Goal: Information Seeking & Learning: Learn about a topic

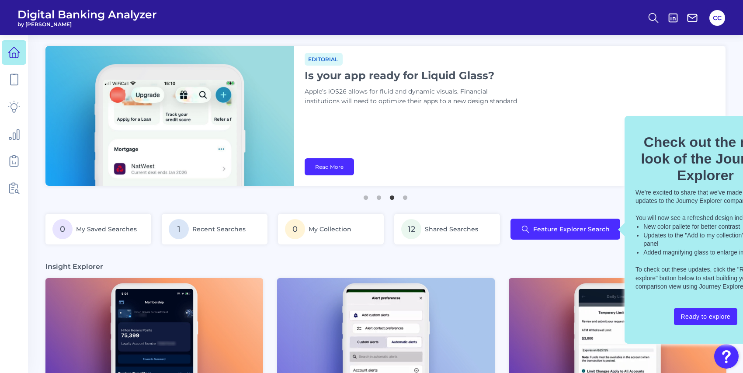
scroll to position [0, 40]
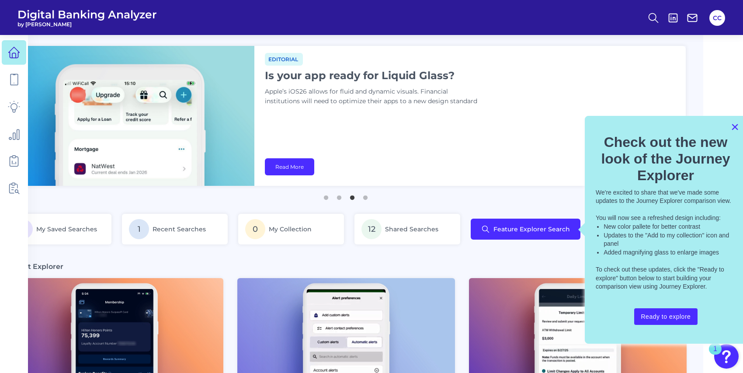
click at [736, 127] on button "×" at bounding box center [735, 127] width 8 height 14
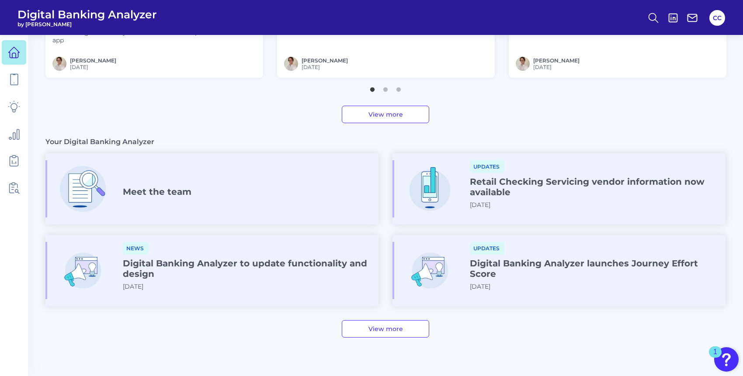
scroll to position [400, 0]
click at [11, 140] on link at bounding box center [14, 134] width 24 height 24
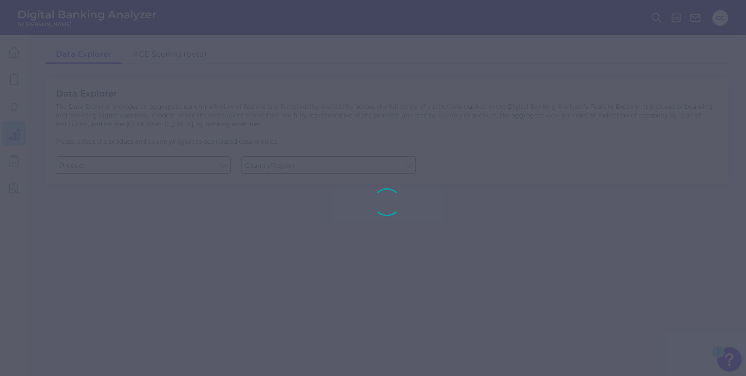
type input "Checking / Current Account"
type input "[GEOGRAPHIC_DATA]"
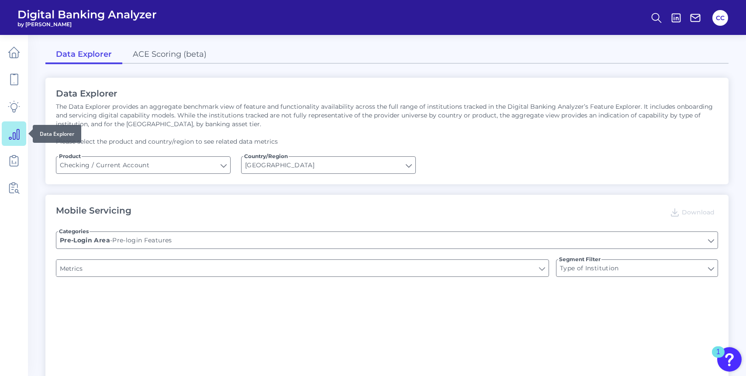
type input "Channel"
type input "Online Banking Registration"
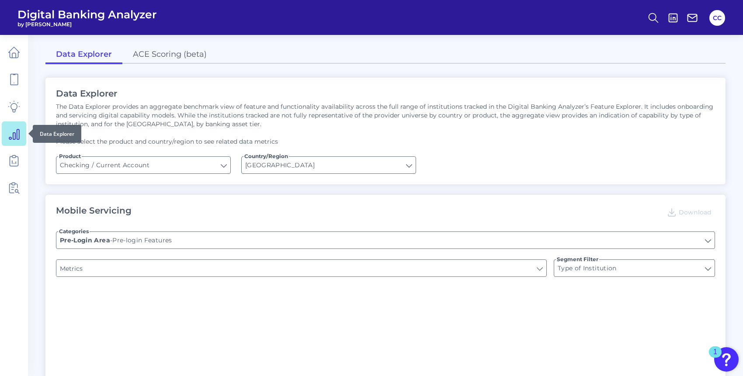
type input "Upon opening the app are users immediately prompted to use Touch/Face ID to log…"
type input "END-TO-END JOURNEY: Can you apply for the PRODUCT as a new to brand customer on…"
type input "Can you register for online banking?"
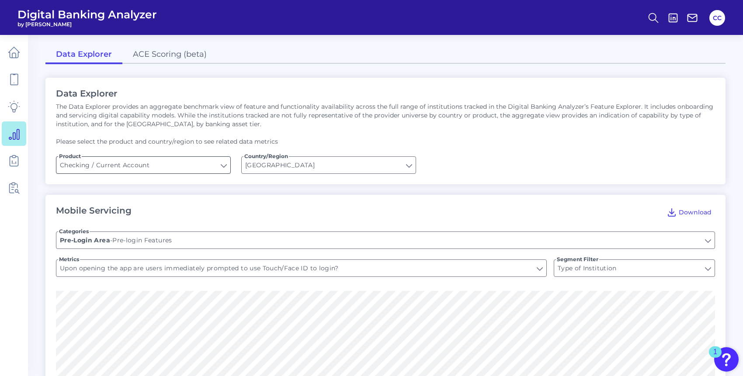
click at [127, 164] on input "Checking / Current Account" at bounding box center [143, 165] width 174 height 17
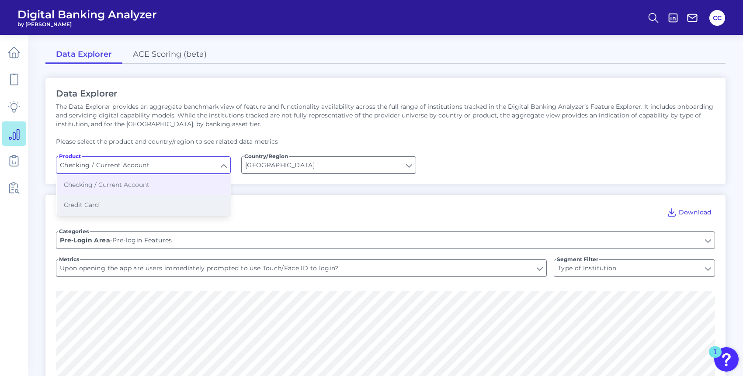
click at [115, 198] on button "Credit Card" at bounding box center [143, 205] width 173 height 20
type input "Credit Card"
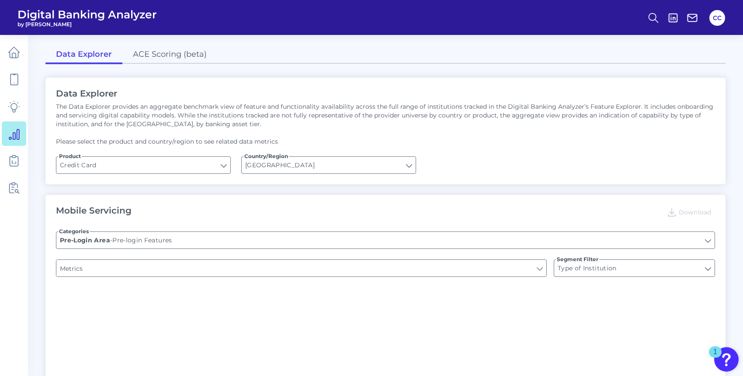
type input "Does the app have a Hamburger menu pre-login?"
type input "Is there a branch finder?"
type input "Can you apply for the PRODUCT as a new to brand customer on ANY digital channel?"
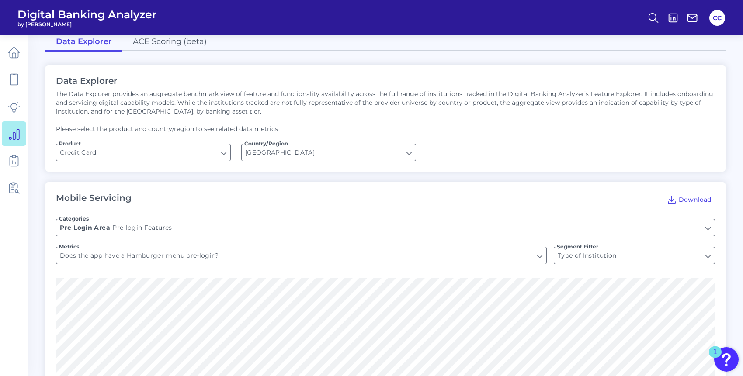
scroll to position [13, 0]
click at [158, 254] on input "Does the app have a Hamburger menu pre-login?" at bounding box center [301, 255] width 490 height 17
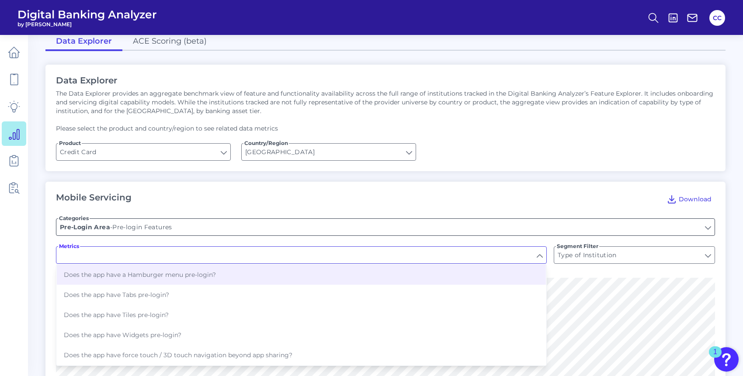
click at [159, 229] on input "Pre-login Features" at bounding box center [385, 227] width 658 height 17
type input "Does the app have a Hamburger menu pre-login?"
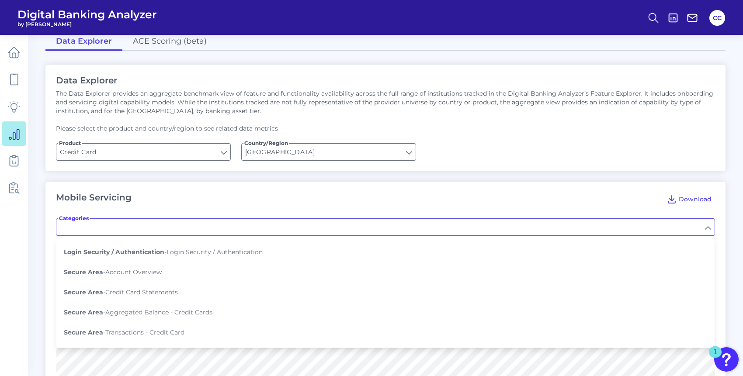
scroll to position [253, 0]
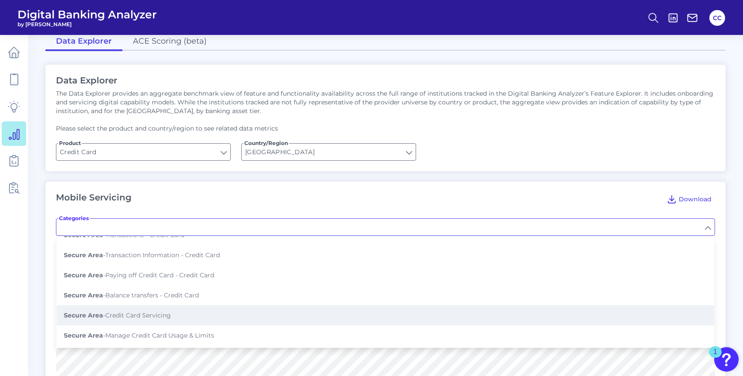
click at [146, 306] on button "Secure Area - Credit Card Servicing" at bounding box center [385, 316] width 657 height 20
type input "Credit Card Servicing"
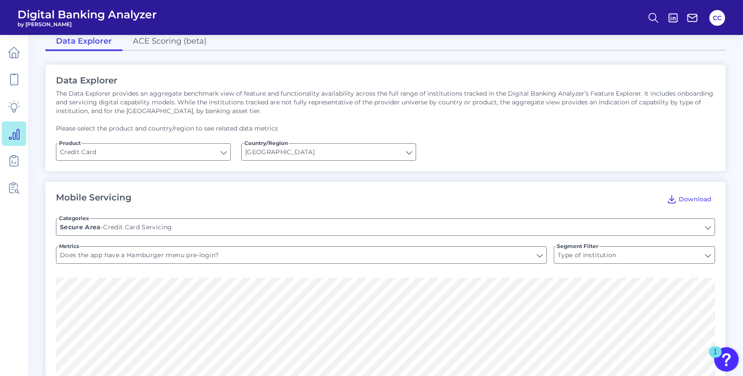
type input "Order a new card (for lost/stolen cards)"
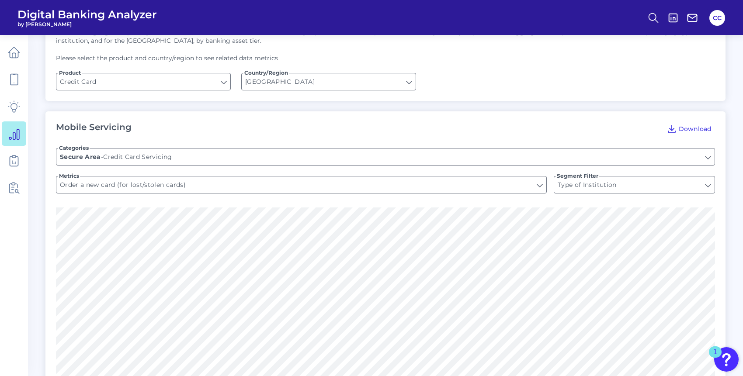
scroll to position [90, 0]
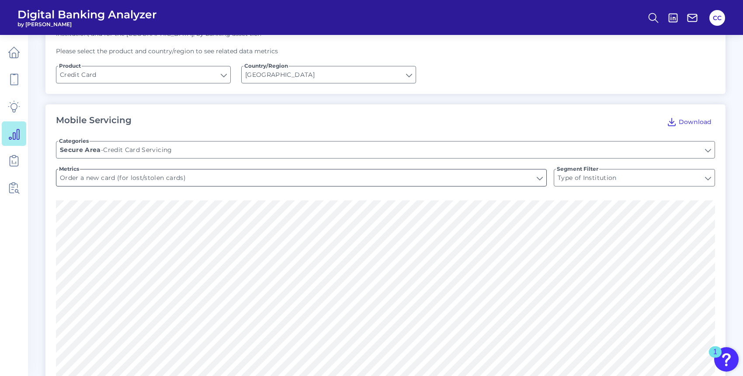
click at [202, 181] on input "Order a new card (for lost/stolen cards)" at bounding box center [301, 178] width 490 height 17
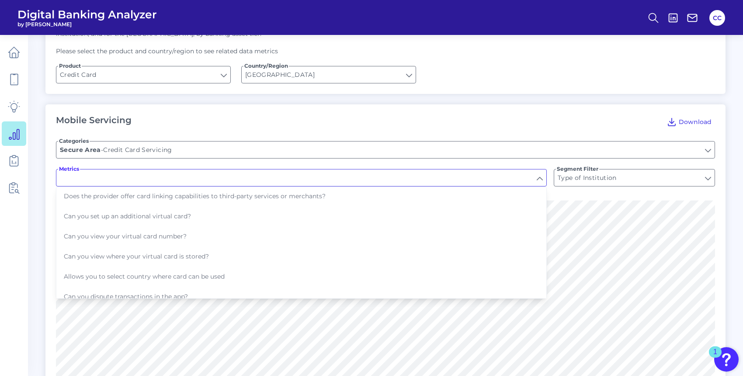
scroll to position [243, 0]
click at [16, 161] on icon at bounding box center [14, 161] width 12 height 12
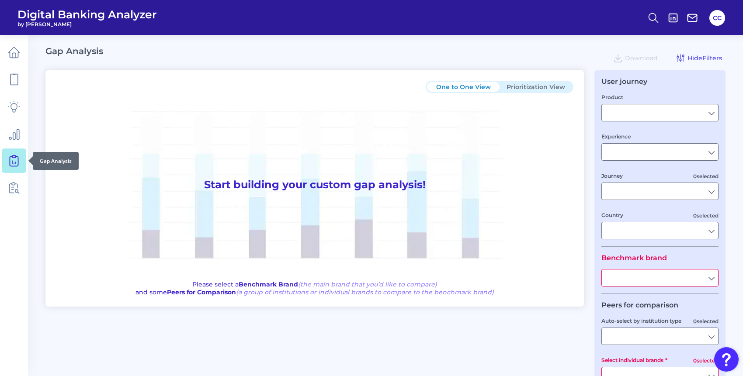
type input "Checking / Current Account"
type input "Mobile Servicing"
type input "Pre-Login Area, New Customer Onboarding, Login & Authentication, Accounts and t…"
type input "[GEOGRAPHIC_DATA]"
type input "Discover"
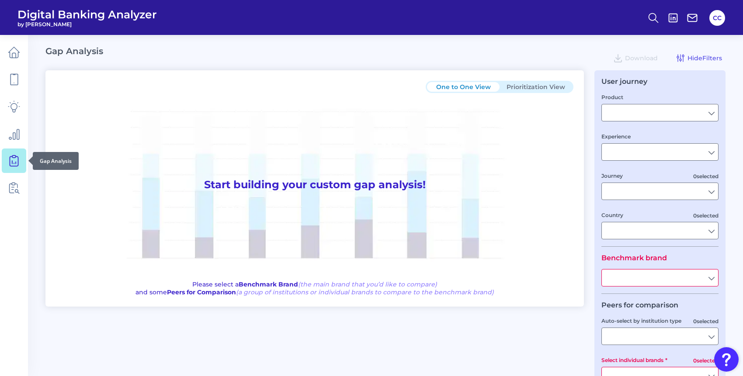
type input "All Select individual brands"
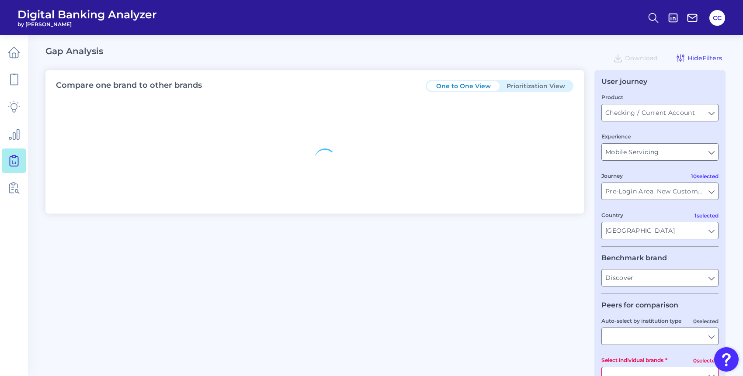
type input "All Journeys"
type input "All Countries"
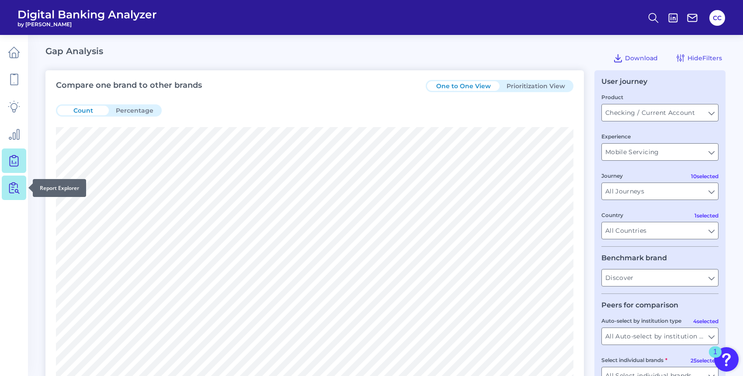
click at [13, 186] on icon at bounding box center [14, 188] width 12 height 12
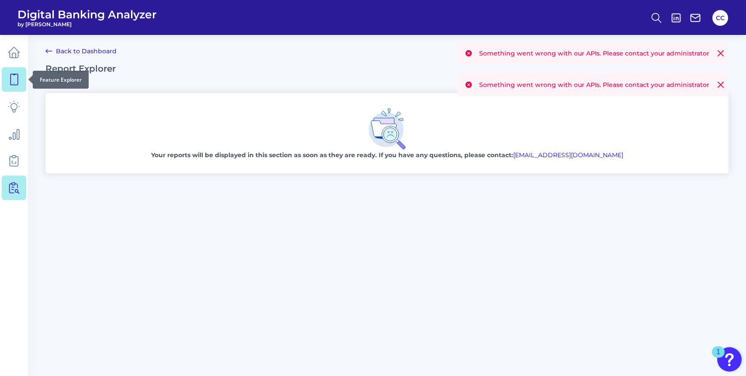
click at [14, 83] on icon at bounding box center [14, 79] width 12 height 12
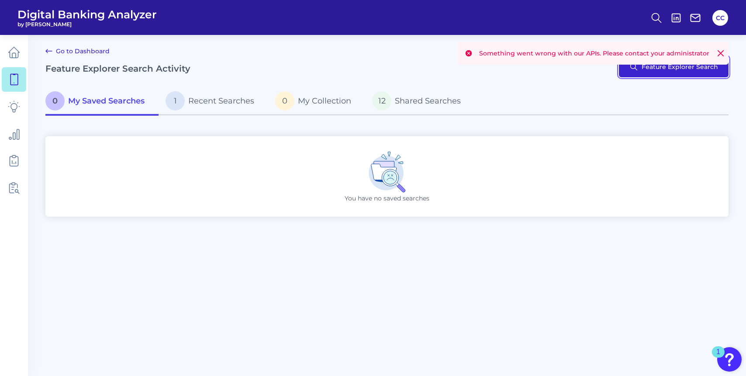
click at [646, 70] on button "Feature Explorer Search" at bounding box center [674, 66] width 110 height 21
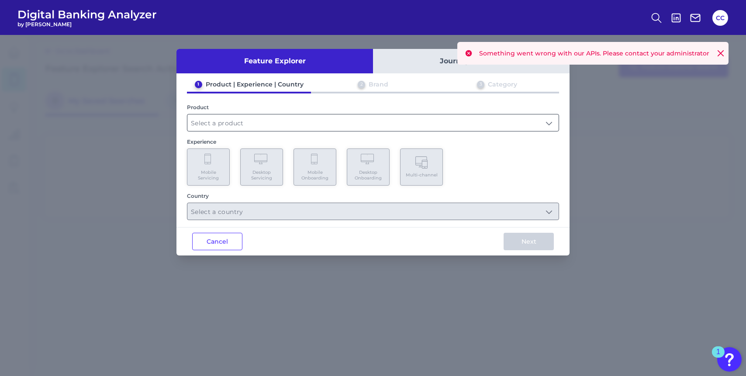
click at [217, 126] on input "text" at bounding box center [372, 123] width 371 height 17
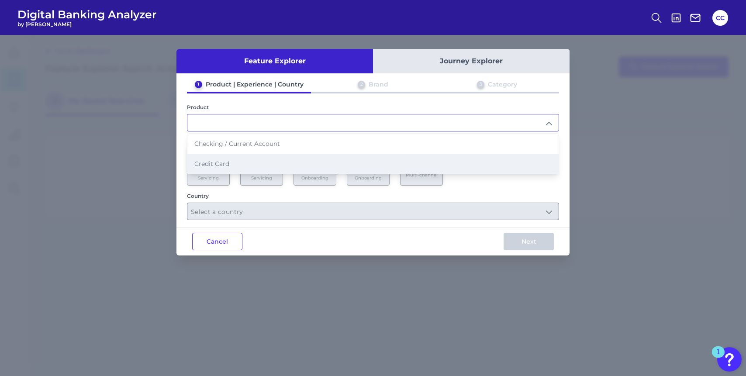
click at [216, 154] on li "Credit Card" at bounding box center [372, 164] width 371 height 20
type input "Credit Card"
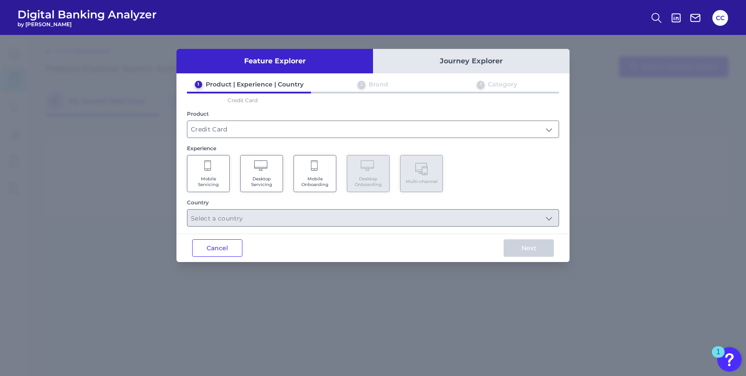
click at [211, 169] on icon at bounding box center [208, 165] width 7 height 10
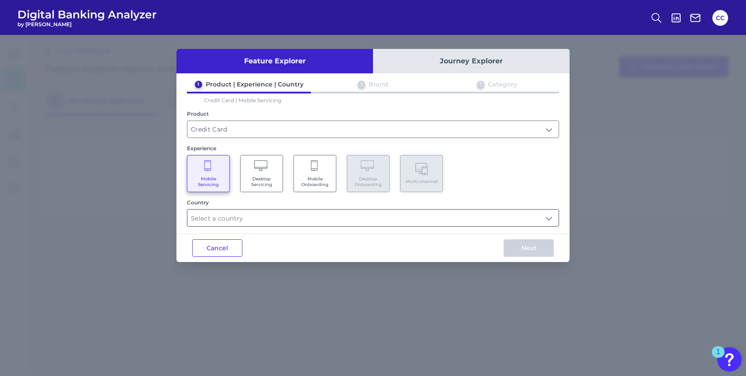
click at [253, 219] on input "text" at bounding box center [372, 218] width 371 height 17
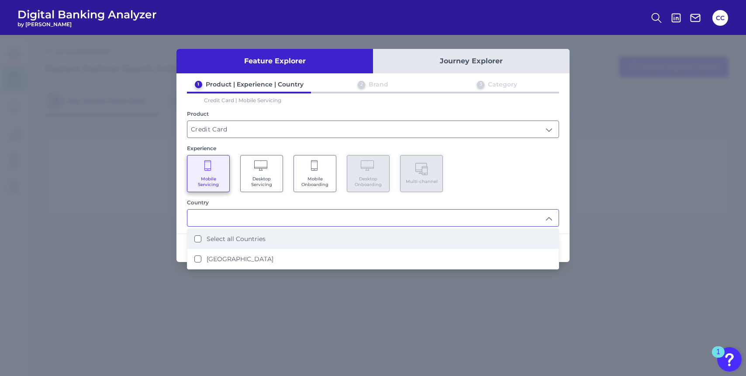
click at [232, 240] on label "Select all Countries" at bounding box center [236, 239] width 59 height 8
type input "Select all Countries"
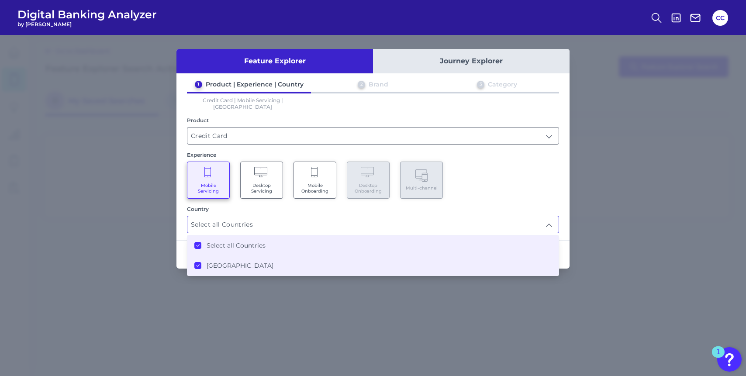
click at [537, 206] on div "Country Select all Countries Select all Countries Select all Countries [GEOGRAP…" at bounding box center [373, 220] width 372 height 28
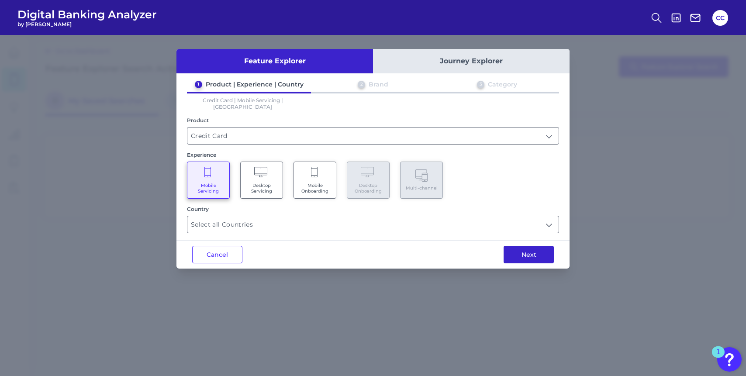
click at [531, 248] on button "Next" at bounding box center [529, 254] width 50 height 17
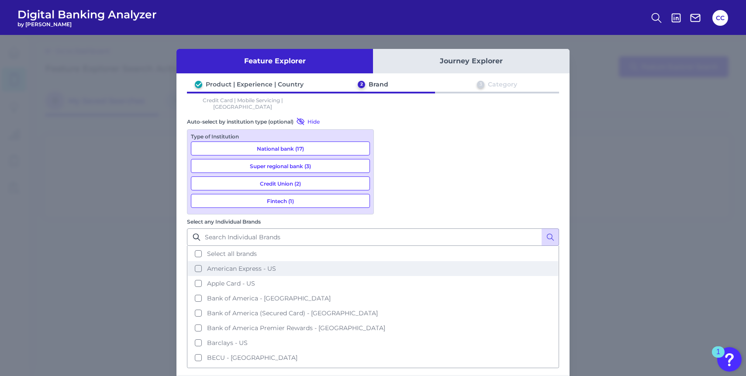
click at [390, 261] on button "American Express - US" at bounding box center [373, 268] width 371 height 15
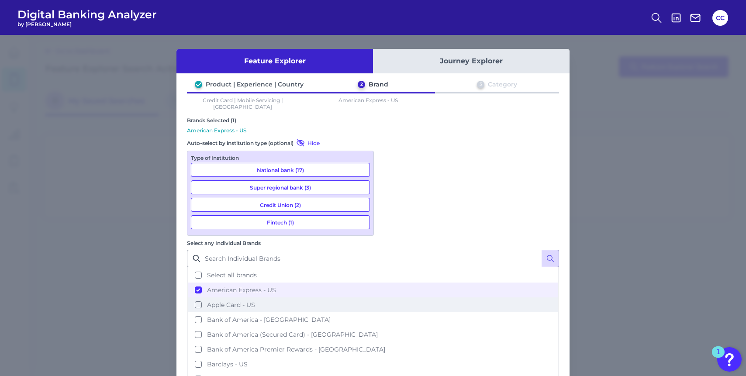
click at [391, 298] on button "Apple Card - US" at bounding box center [373, 305] width 371 height 15
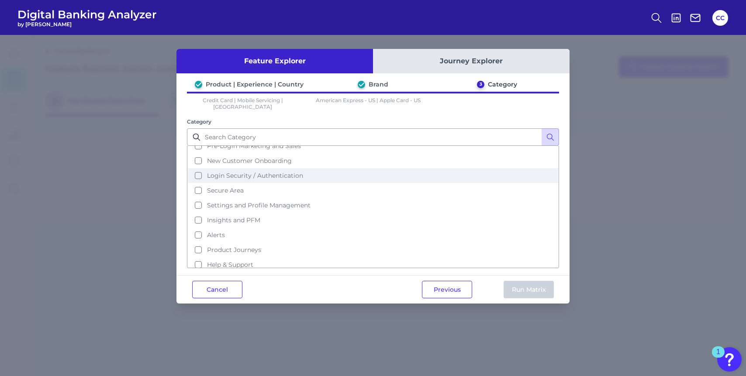
scroll to position [37, 0]
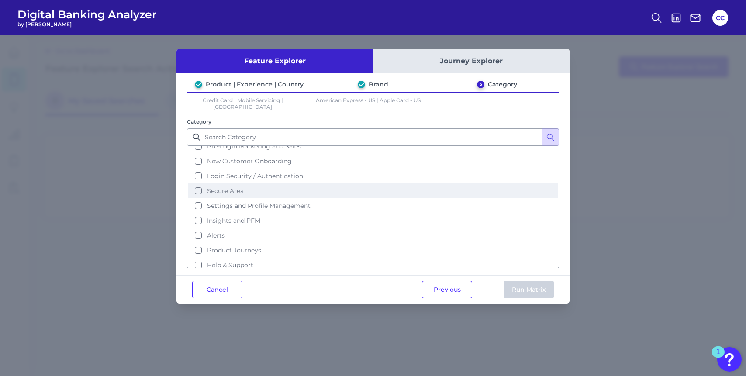
click at [247, 184] on button "Secure Area" at bounding box center [373, 191] width 371 height 15
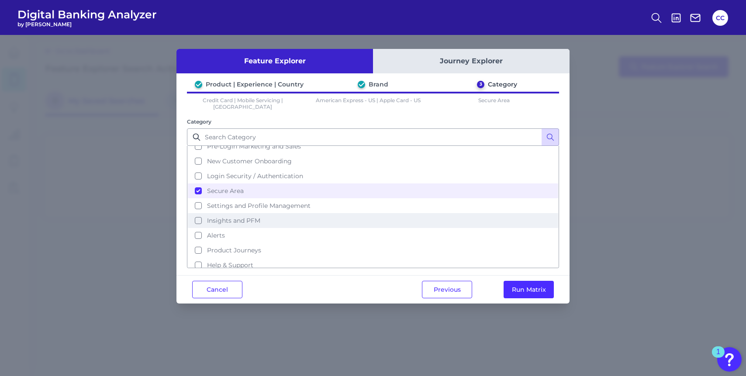
click at [242, 217] on span "Insights and PFM" at bounding box center [233, 221] width 53 height 8
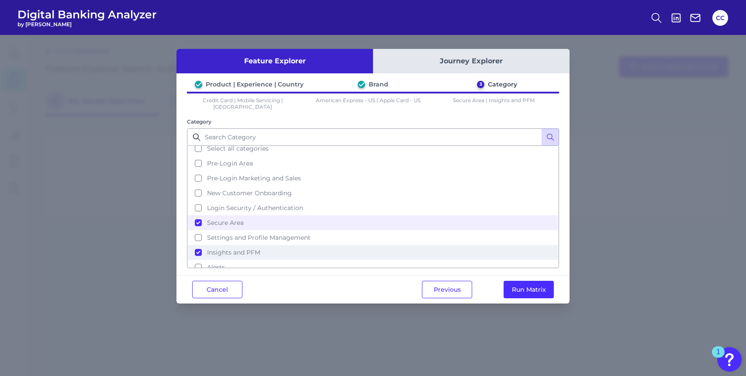
scroll to position [18, 0]
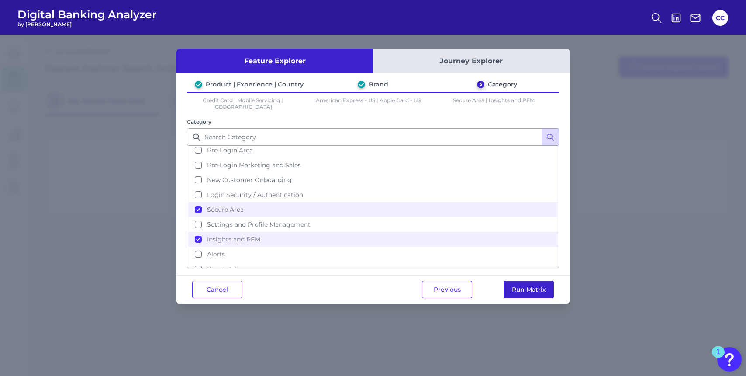
click at [510, 281] on button "Run Matrix" at bounding box center [529, 289] width 50 height 17
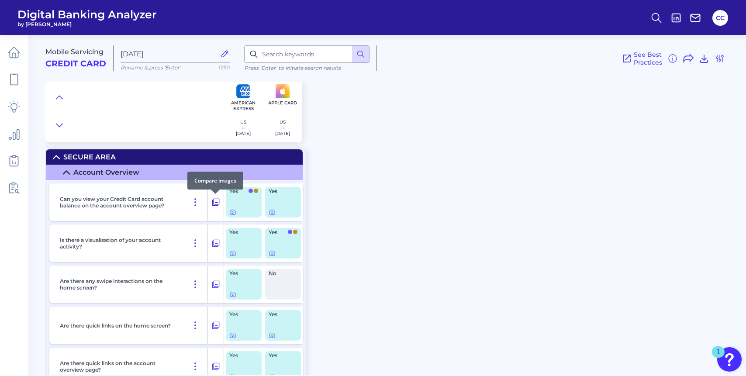
click at [219, 202] on icon at bounding box center [215, 202] width 7 height 7
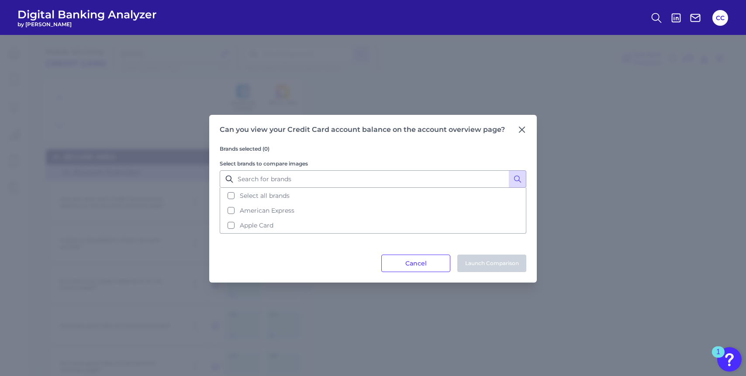
click at [534, 127] on div "Can you view your Credit Card account balance on the account overview page? Bra…" at bounding box center [373, 199] width 328 height 168
click at [524, 128] on icon at bounding box center [522, 129] width 5 height 5
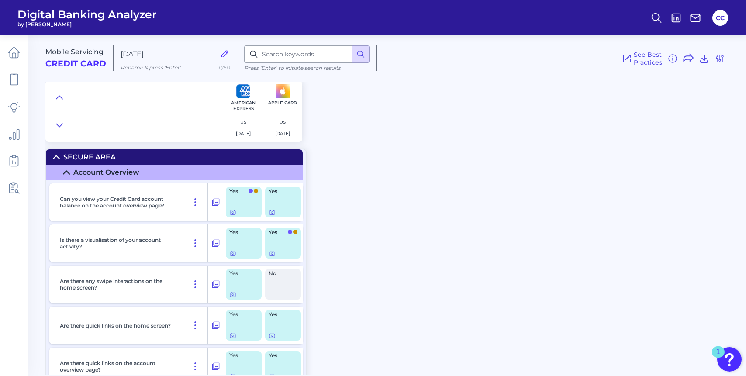
click at [254, 206] on div "Yes" at bounding box center [244, 202] width 36 height 31
click at [233, 213] on icon at bounding box center [232, 212] width 7 height 7
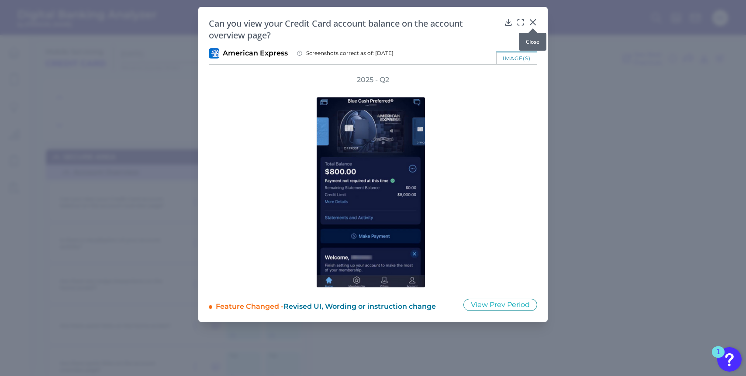
click at [535, 20] on icon at bounding box center [533, 22] width 5 height 5
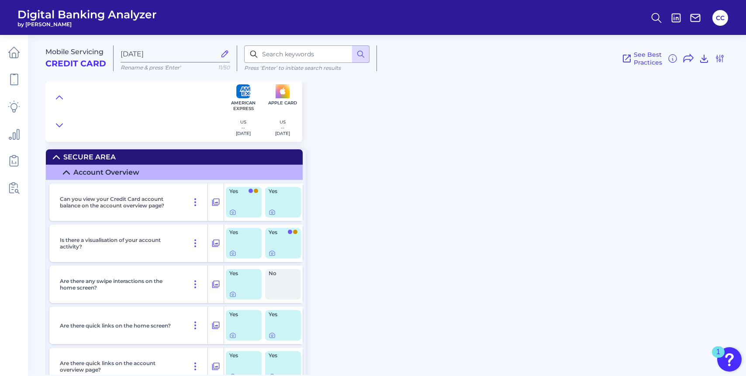
click at [229, 243] on div "Yes" at bounding box center [244, 243] width 36 height 31
click at [232, 252] on div at bounding box center [233, 248] width 9 height 9
click at [232, 255] on icon at bounding box center [233, 254] width 2 height 2
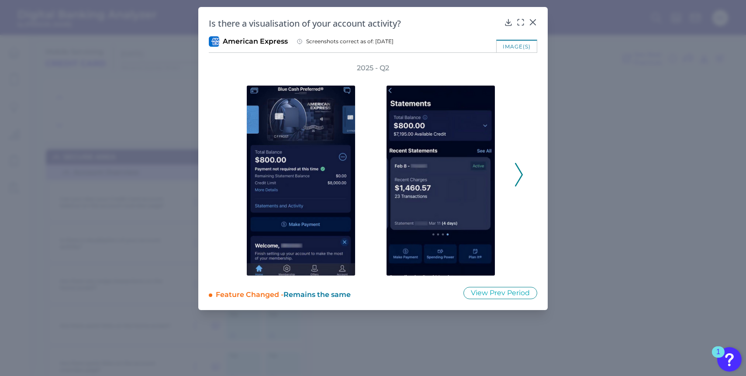
click at [519, 165] on icon at bounding box center [519, 175] width 8 height 24
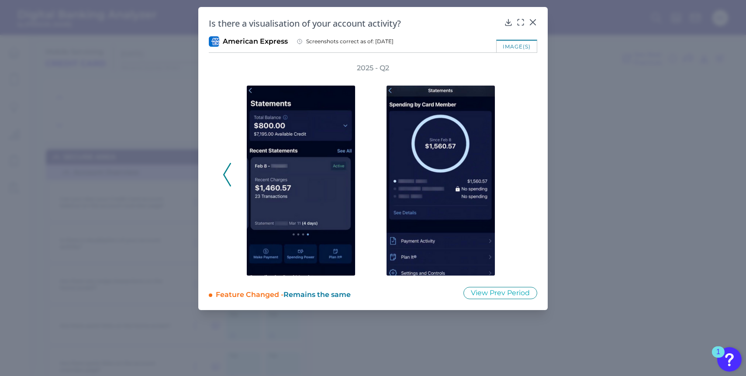
click at [519, 165] on div "2025 - Q2" at bounding box center [373, 169] width 301 height 213
